Goal: Information Seeking & Learning: Find specific fact

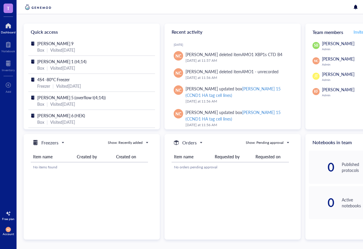
click at [356, 31] on span "Invite" at bounding box center [358, 32] width 10 height 6
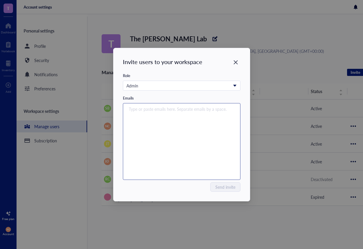
click at [173, 120] on div "Type or paste emails here. Separate emails by a space." at bounding box center [181, 142] width 112 height 74
paste input "[EMAIL_ADDRESS][DOMAIN_NAME]"
type input "[EMAIL_ADDRESS][DOMAIN_NAME]"
click at [174, 159] on div "Type or paste emails here. Separate emails by a space." at bounding box center [181, 142] width 112 height 74
paste input "[EMAIL_ADDRESS][DOMAIN_NAME]"
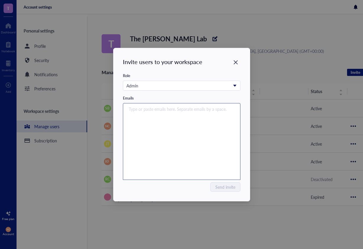
type input "[EMAIL_ADDRESS][DOMAIN_NAME]"
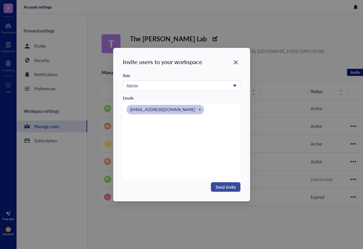
click at [227, 188] on span "Send invite" at bounding box center [226, 187] width 20 height 6
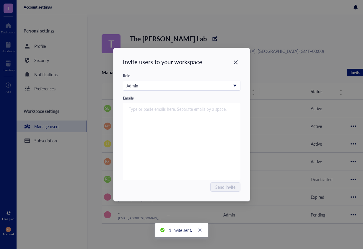
click at [236, 61] on icon "Close" at bounding box center [236, 62] width 6 height 6
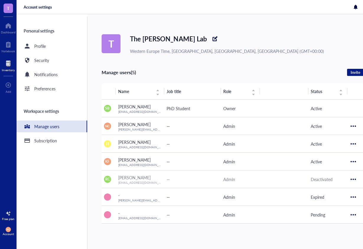
click at [7, 63] on div at bounding box center [8, 63] width 13 height 9
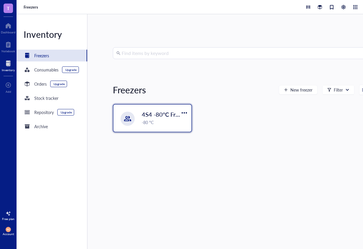
click at [142, 115] on span "4S4 -80°C Freezer" at bounding box center [166, 114] width 48 height 8
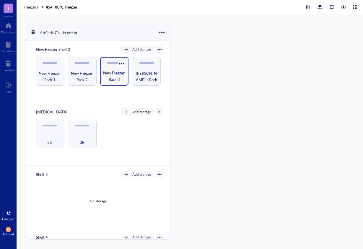
click at [105, 73] on span "New Freezer Rack 3" at bounding box center [114, 76] width 23 height 13
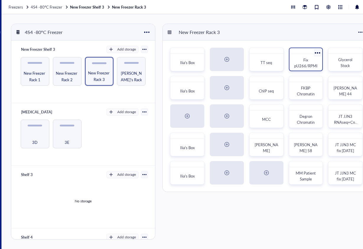
scroll to position [0, 15]
click at [265, 116] on div "MCC" at bounding box center [266, 119] width 28 height 13
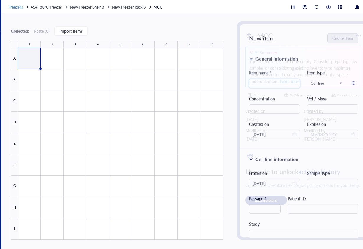
drag, startPoint x: 49, startPoint y: 7, endPoint x: 21, endPoint y: 6, distance: 27.8
click at [48, 7] on span "4S4 -80°C Freezer" at bounding box center [47, 7] width 32 height 6
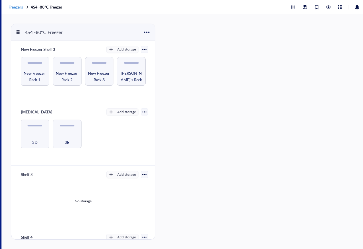
click at [15, 6] on span "Freezers" at bounding box center [16, 7] width 14 height 6
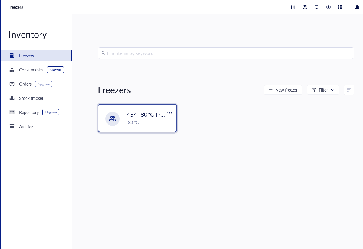
click at [130, 119] on div "-80 °C" at bounding box center [150, 122] width 46 height 6
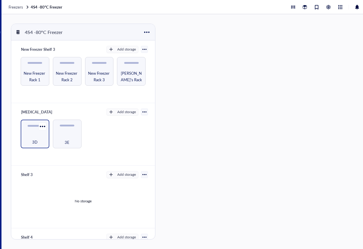
click at [37, 135] on div "3D" at bounding box center [35, 138] width 23 height 13
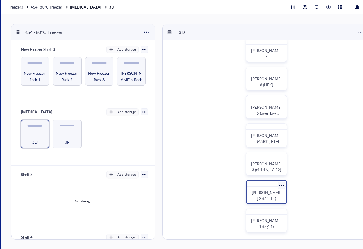
scroll to position [179, 0]
click at [261, 132] on div "[PERSON_NAME] 4 (AMO1, EJM and S2)" at bounding box center [266, 135] width 41 height 24
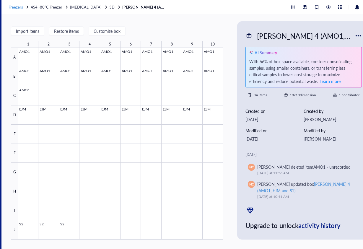
click at [21, 7] on span "Freezers" at bounding box center [16, 7] width 14 height 6
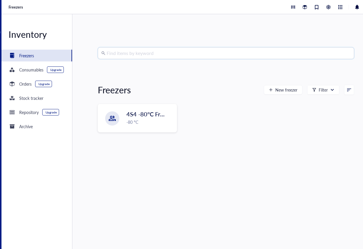
click at [131, 52] on input "search" at bounding box center [229, 53] width 244 height 11
type input "xbp1"
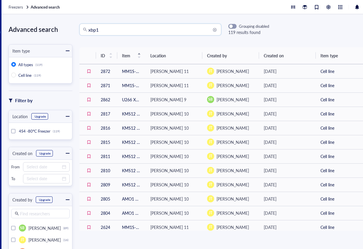
click at [115, 31] on input "xbp1" at bounding box center [152, 29] width 129 height 11
type input "xbp1 amo1"
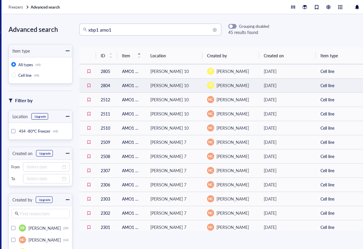
click at [126, 87] on td "AMO1 XBP1-FKBP CTD Monoclone B4" at bounding box center [131, 85] width 28 height 14
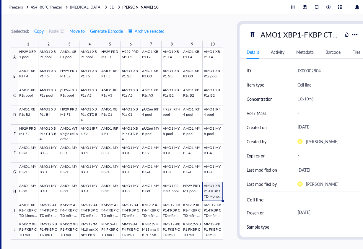
scroll to position [2, 0]
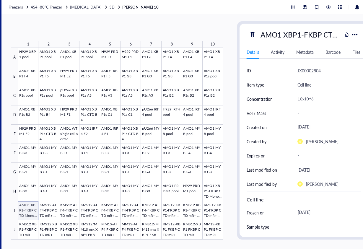
click at [30, 210] on div at bounding box center [120, 144] width 205 height 192
click at [47, 210] on div at bounding box center [120, 144] width 205 height 192
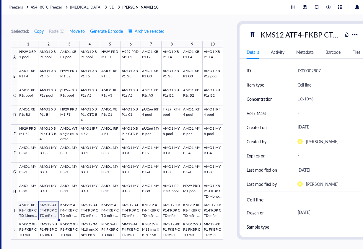
click at [27, 209] on div at bounding box center [120, 144] width 205 height 192
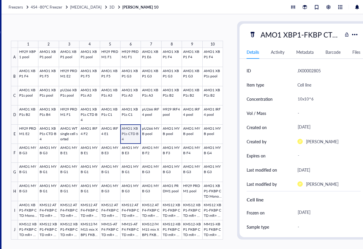
click at [131, 130] on div at bounding box center [120, 144] width 205 height 192
